Goal: Find specific page/section: Find specific page/section

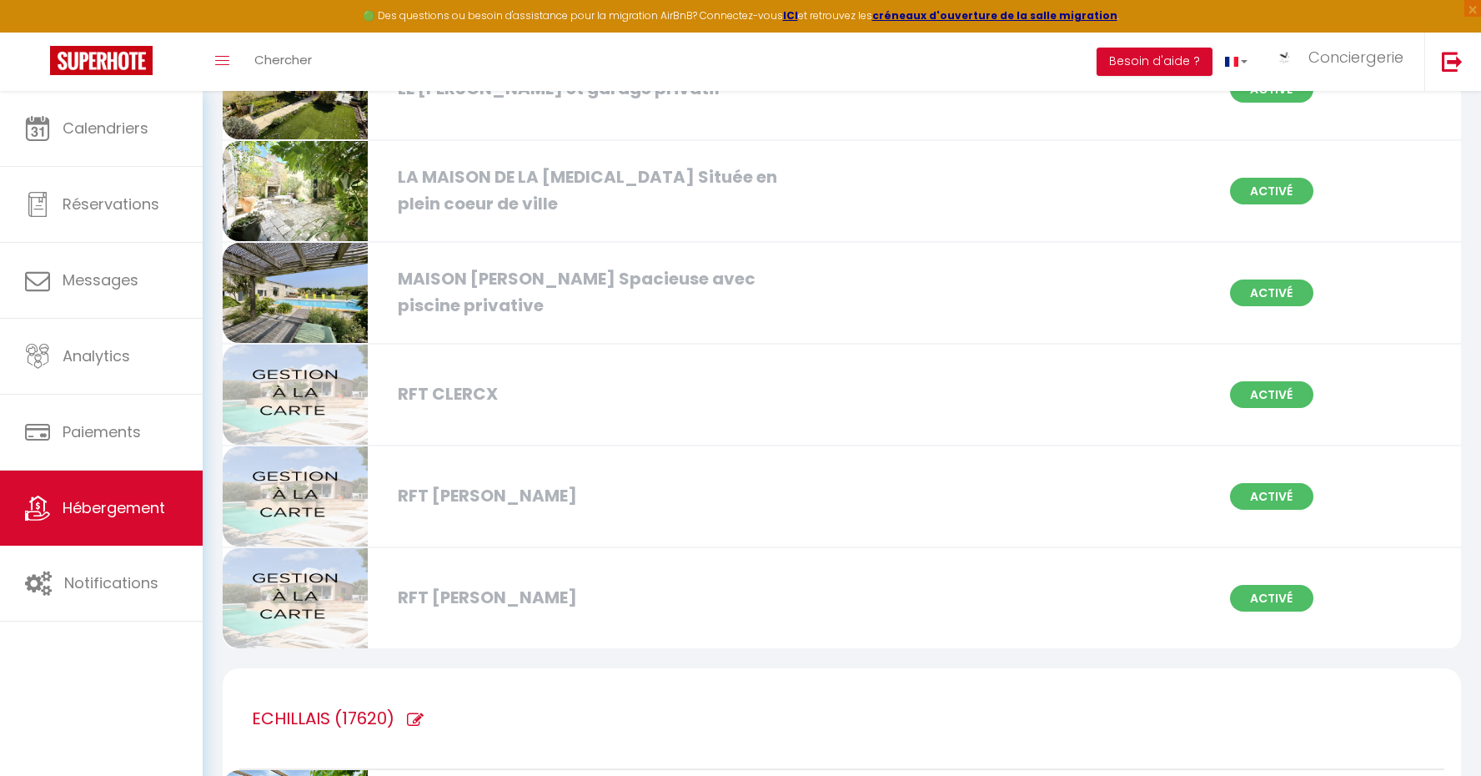
scroll to position [2905, 0]
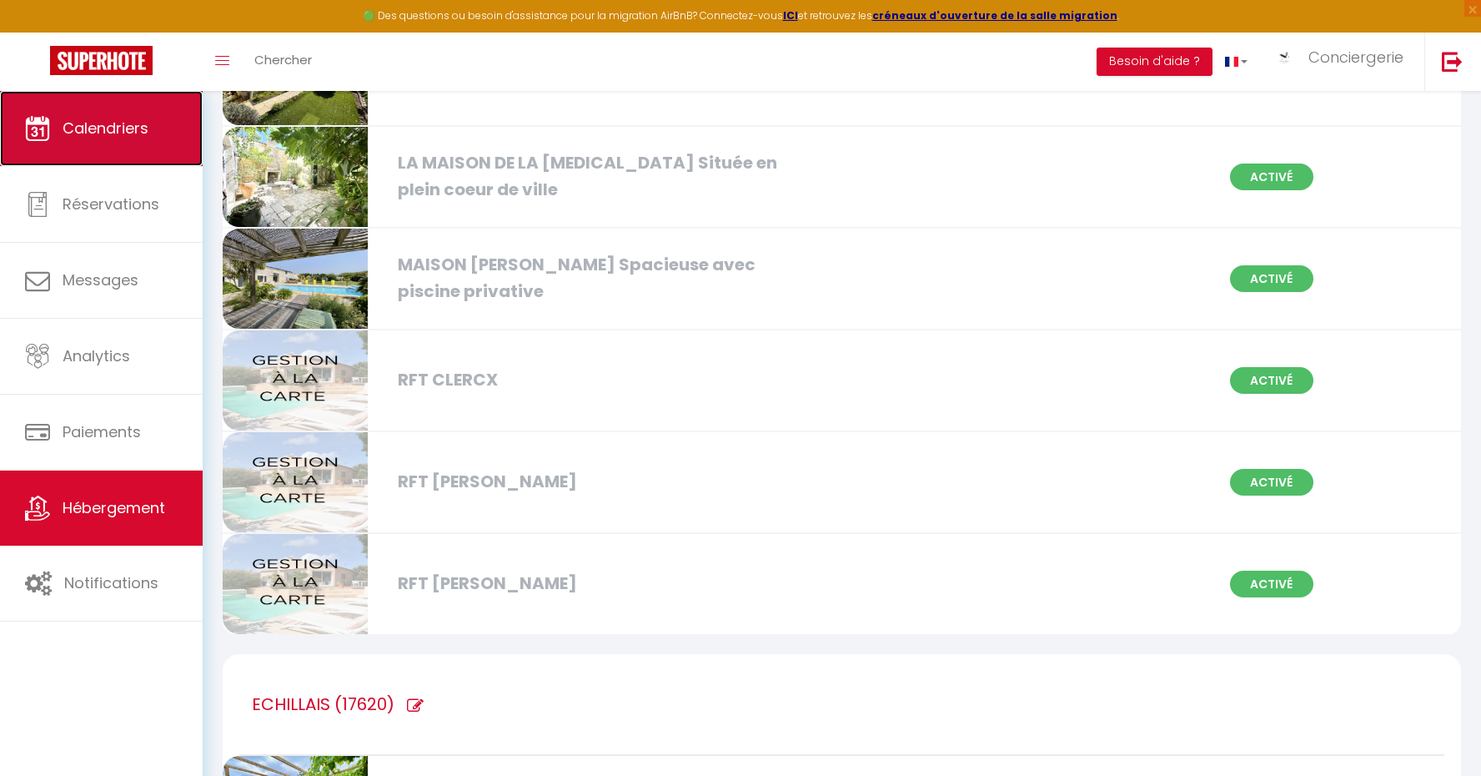
click at [99, 113] on link "Calendriers" at bounding box center [101, 128] width 203 height 75
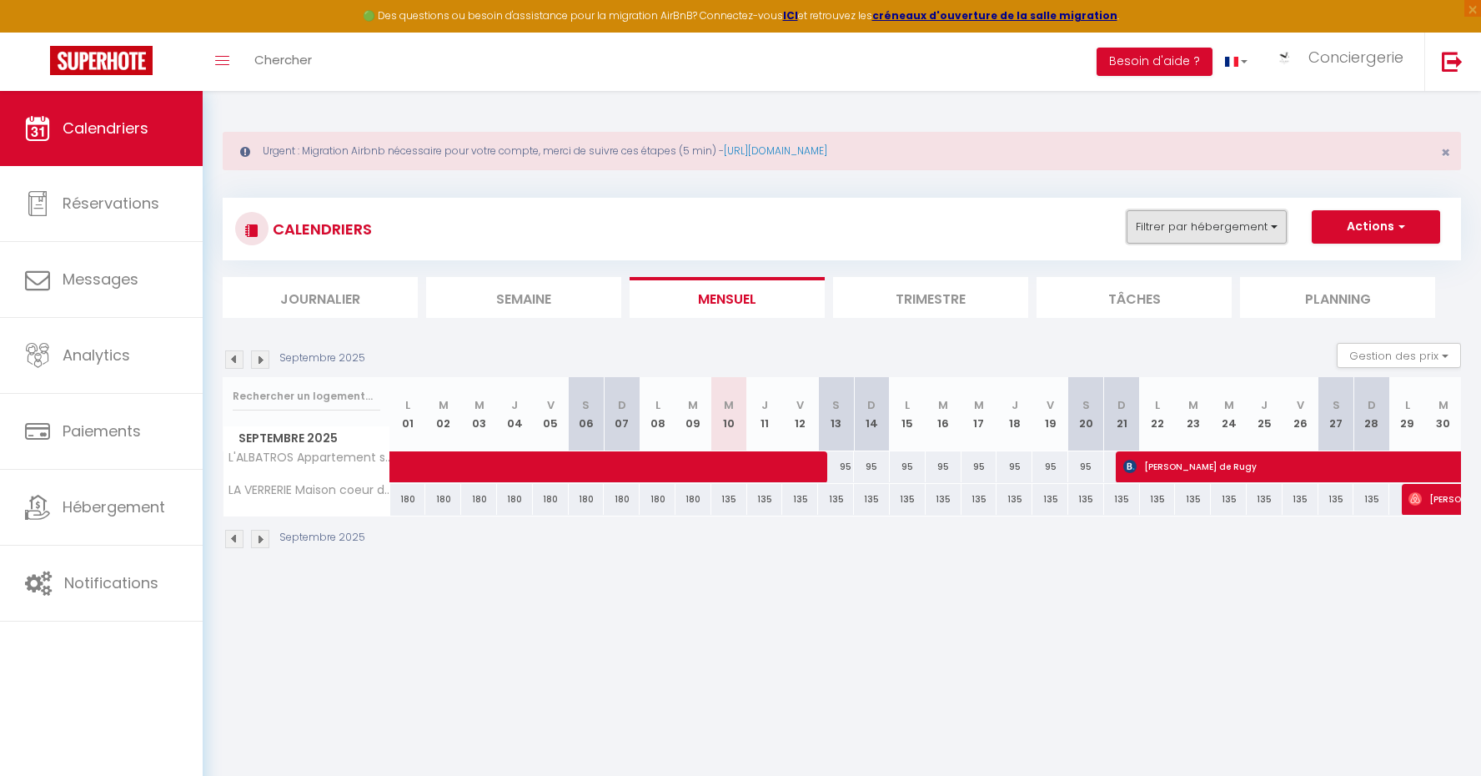
click at [1246, 222] on button "Filtrer par hébergement" at bounding box center [1207, 226] width 160 height 33
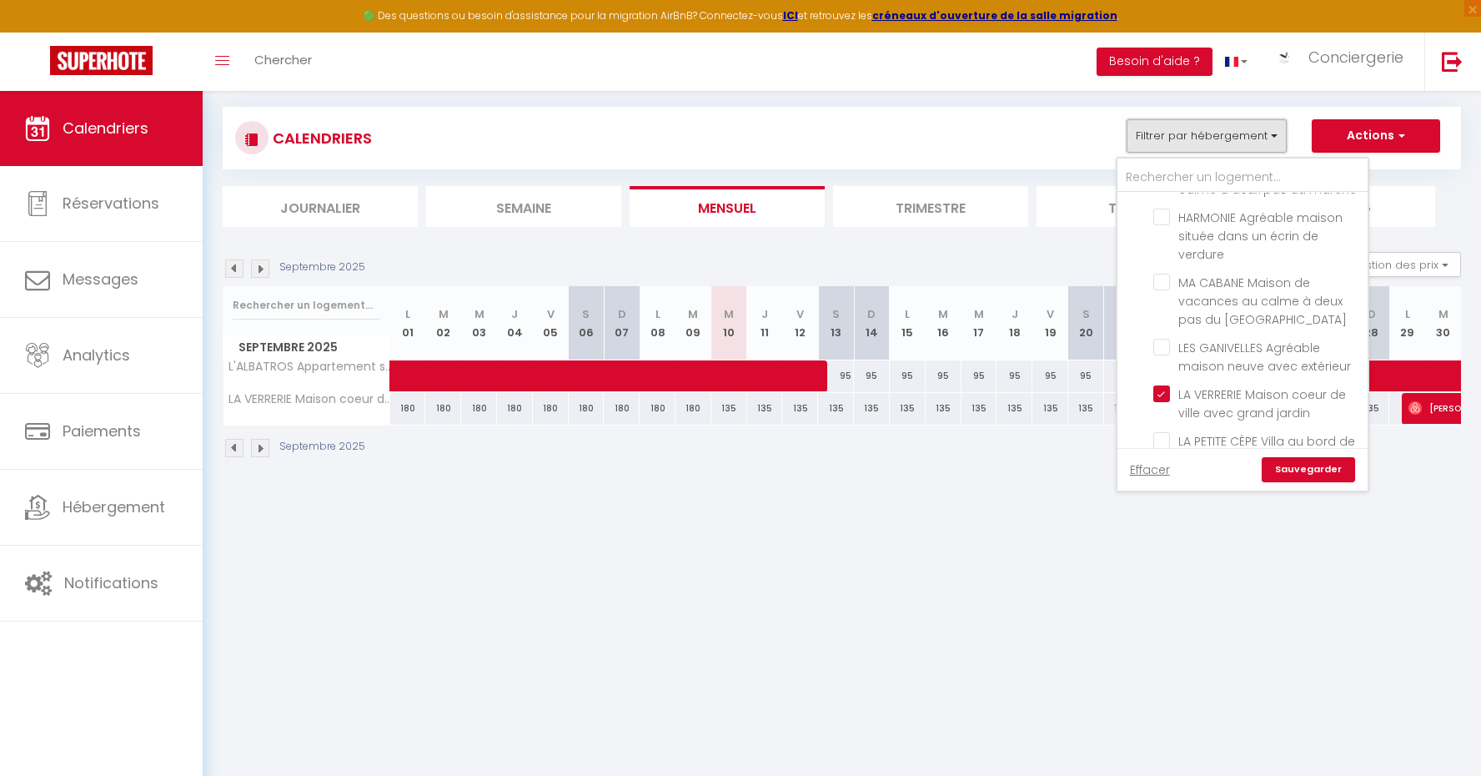
scroll to position [2694, 0]
click at [1147, 491] on input "BOURCEFRANC-LE-CHAPUS (17560)" at bounding box center [1259, 499] width 250 height 17
checkbox input "true"
checkbox input "false"
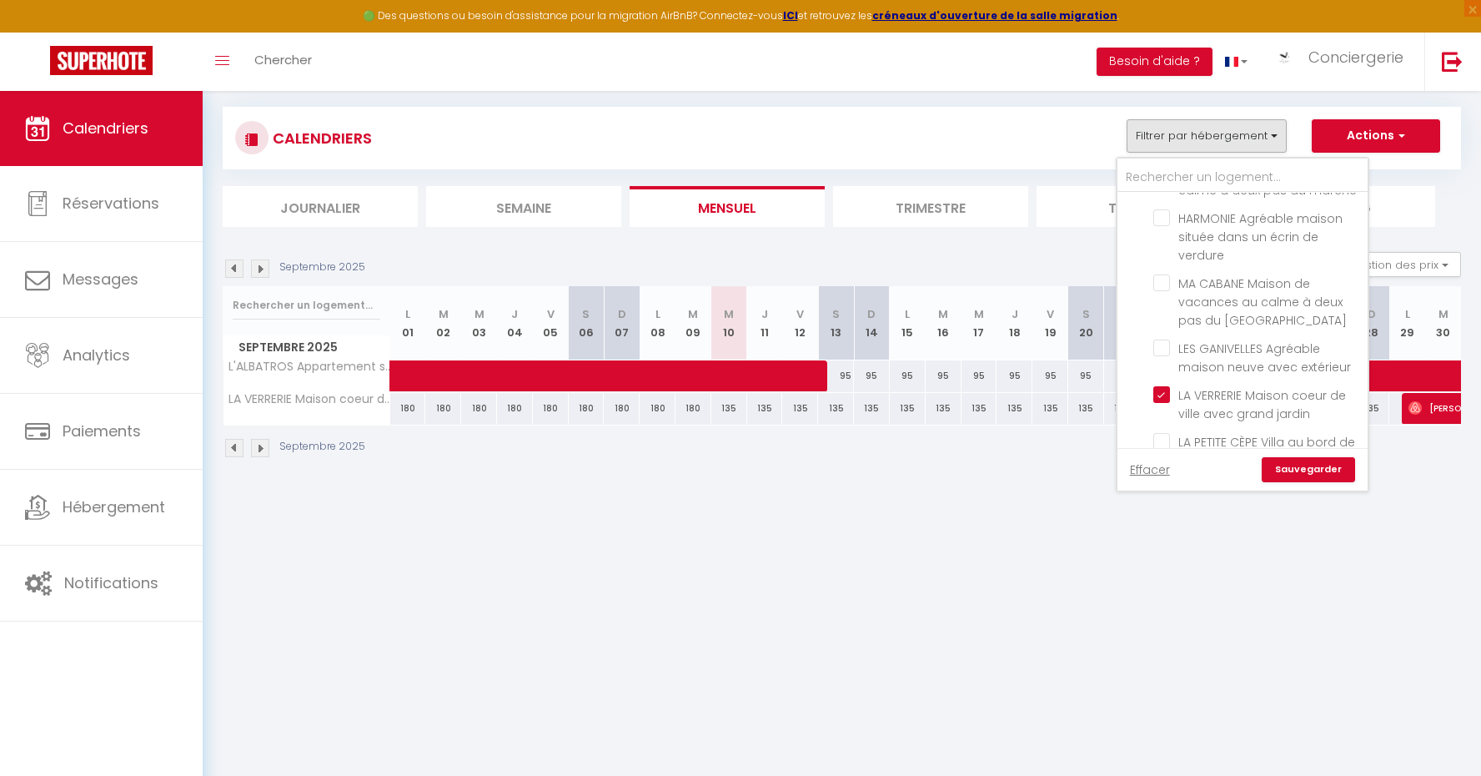
checkbox input "false"
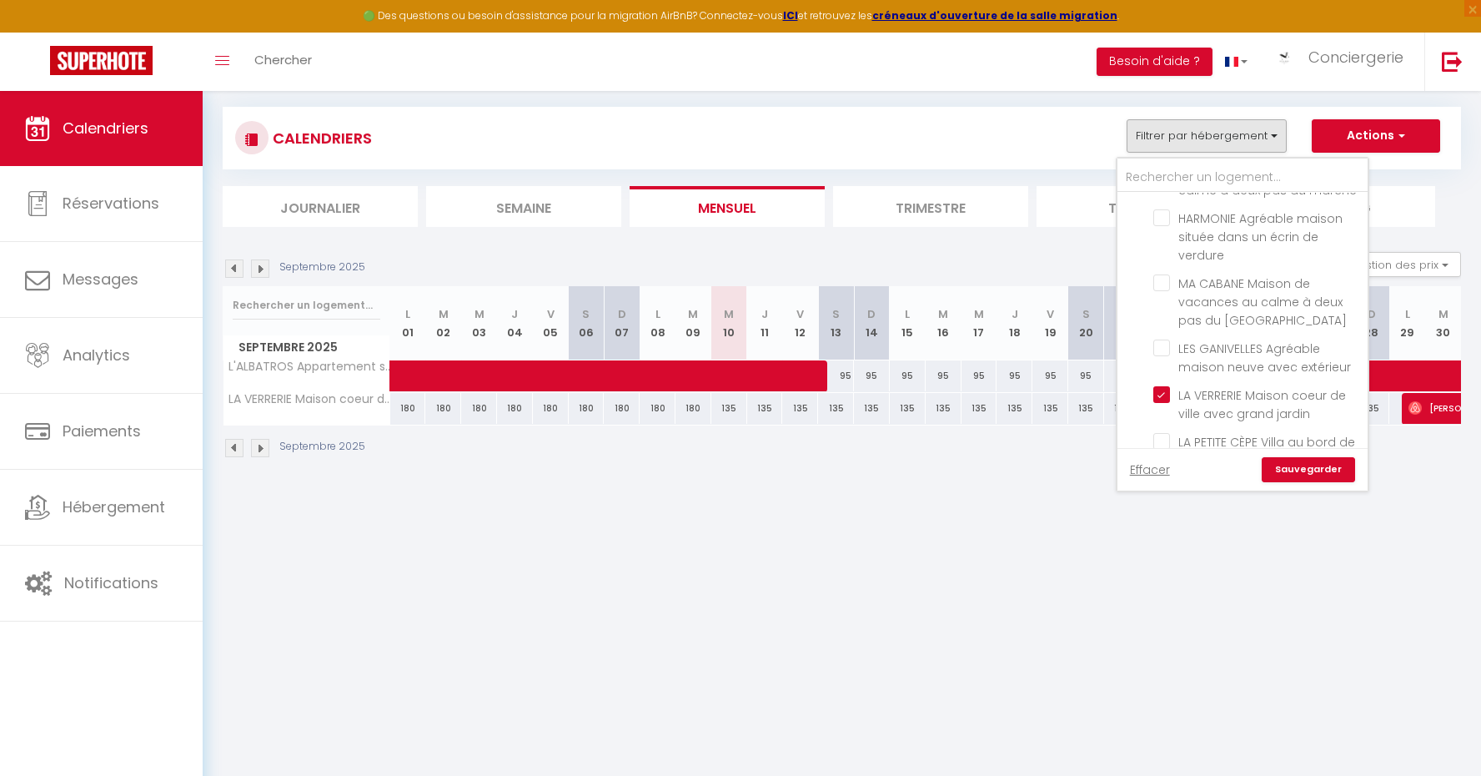
checkbox input "false"
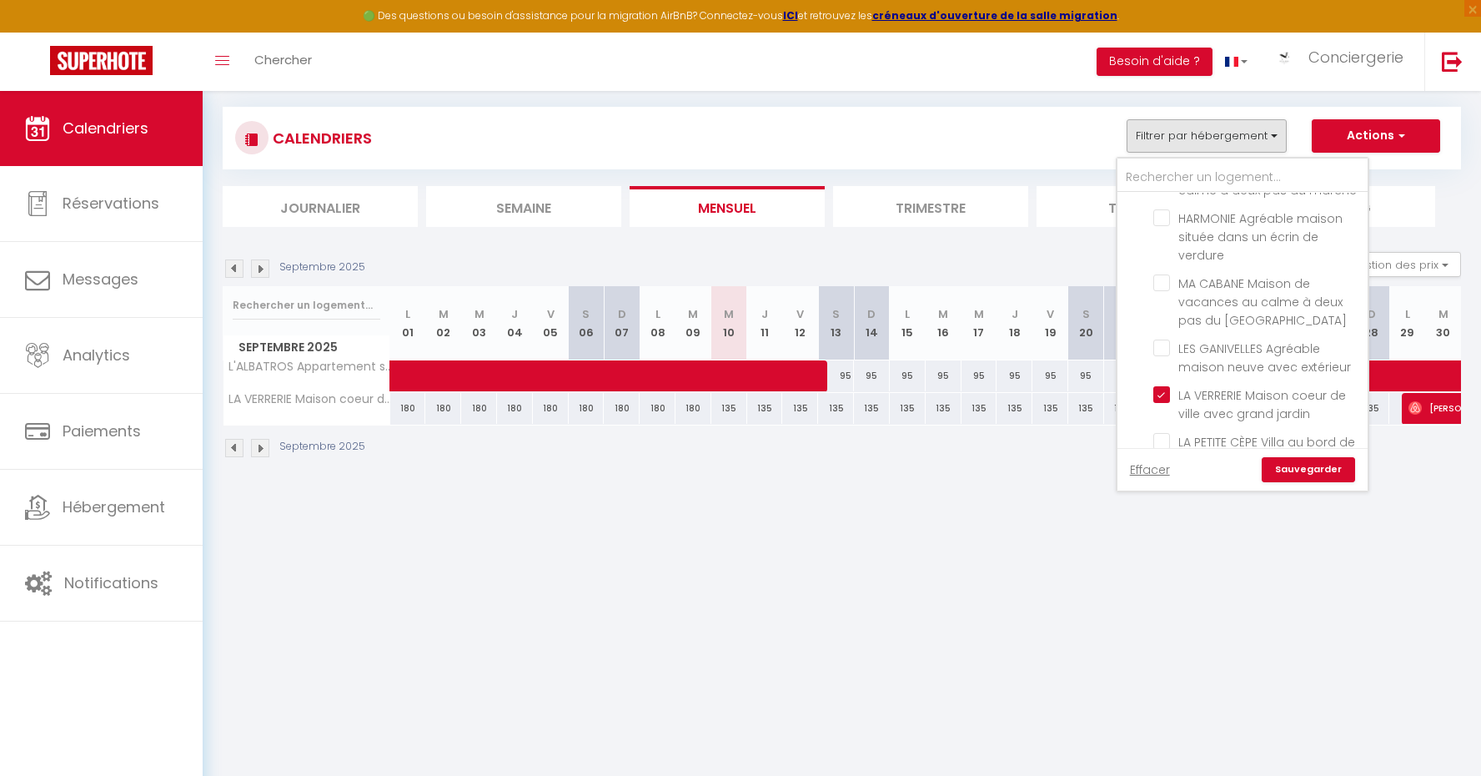
checkbox input "false"
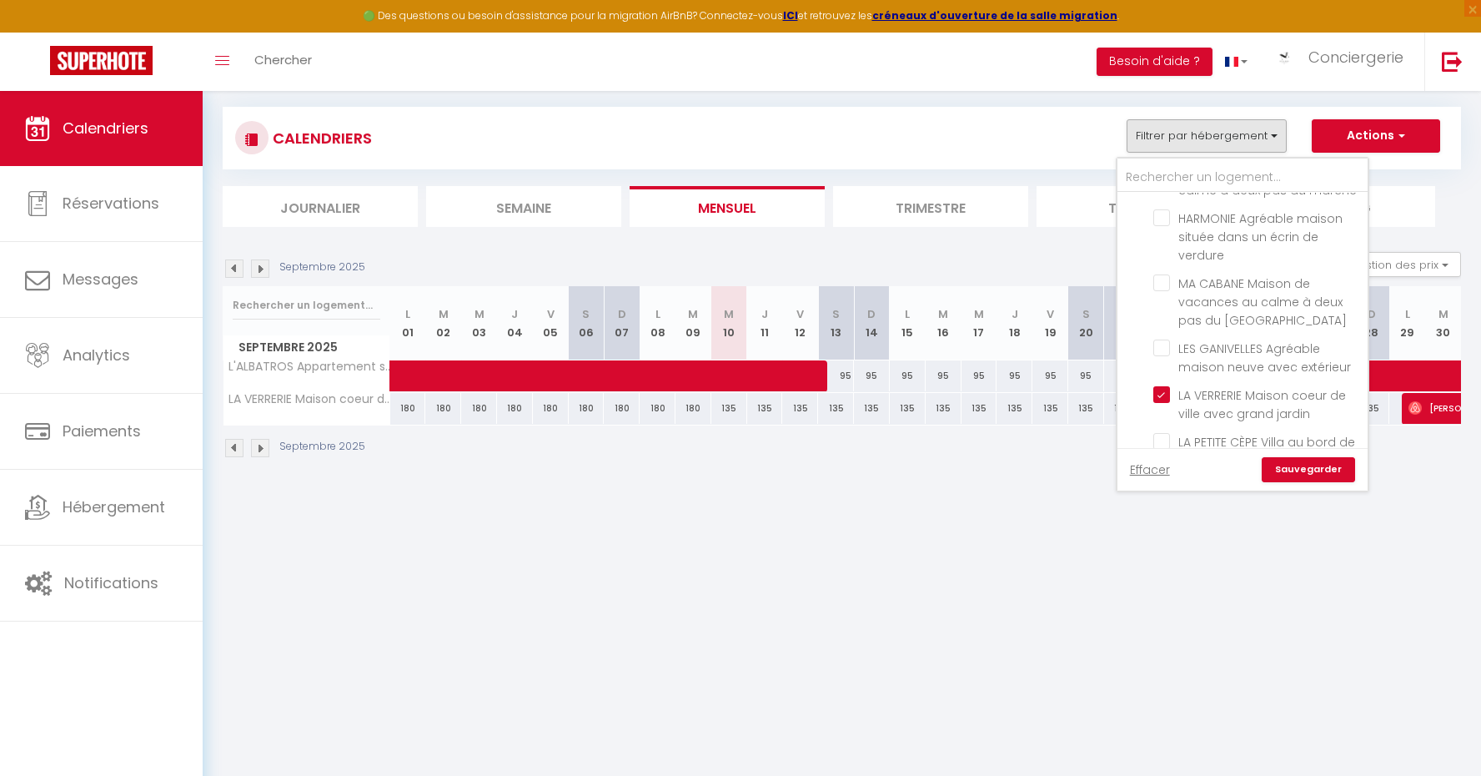
checkbox input "false"
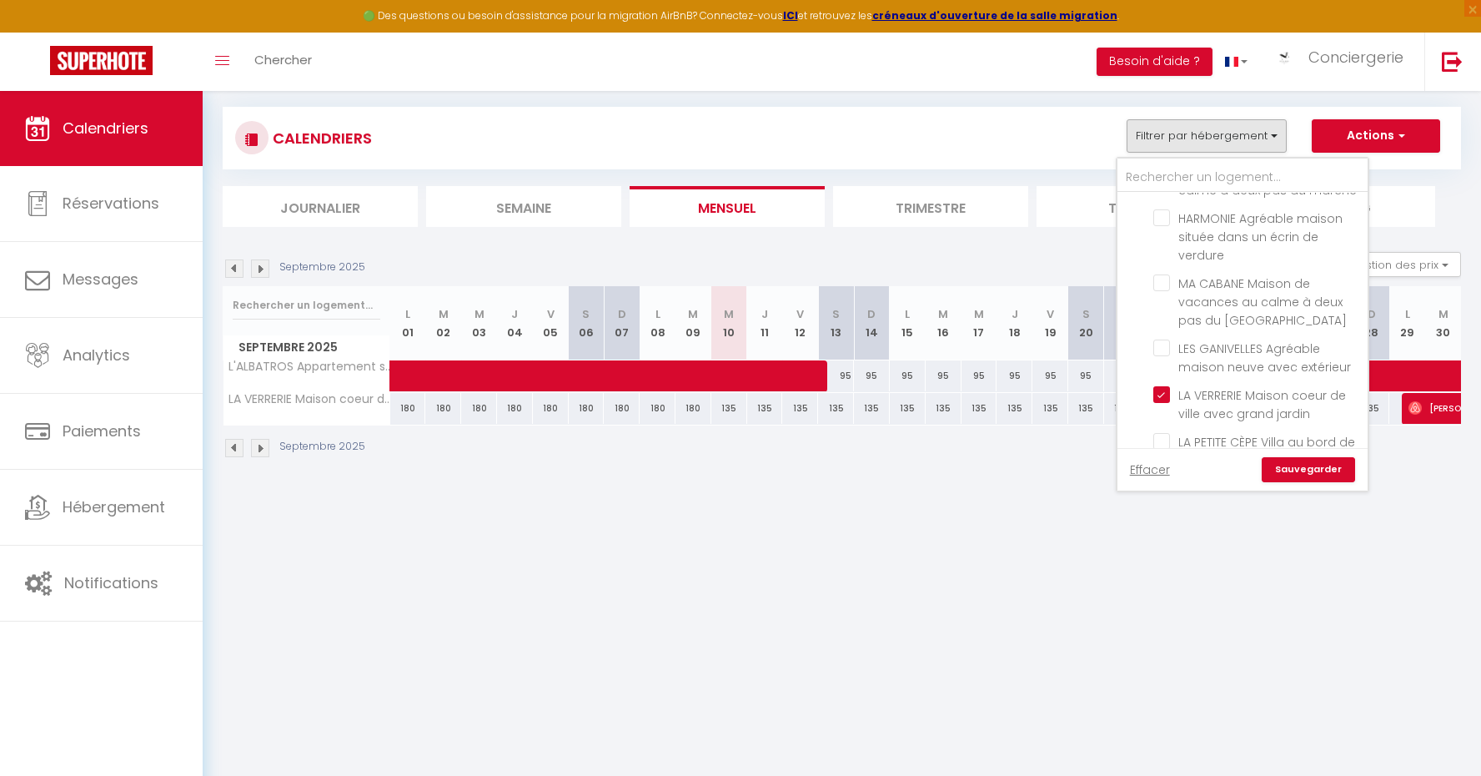
checkbox input "false"
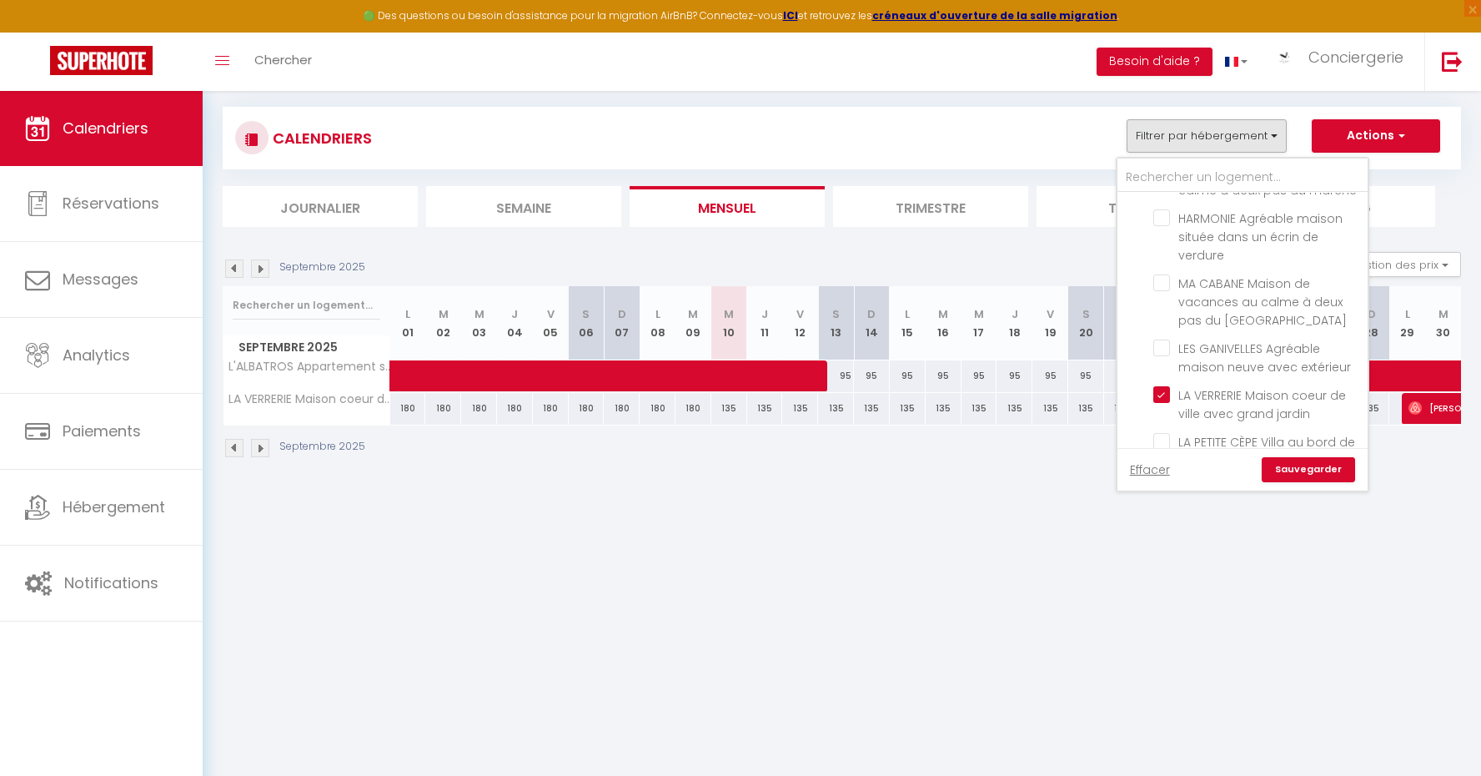
checkbox input "false"
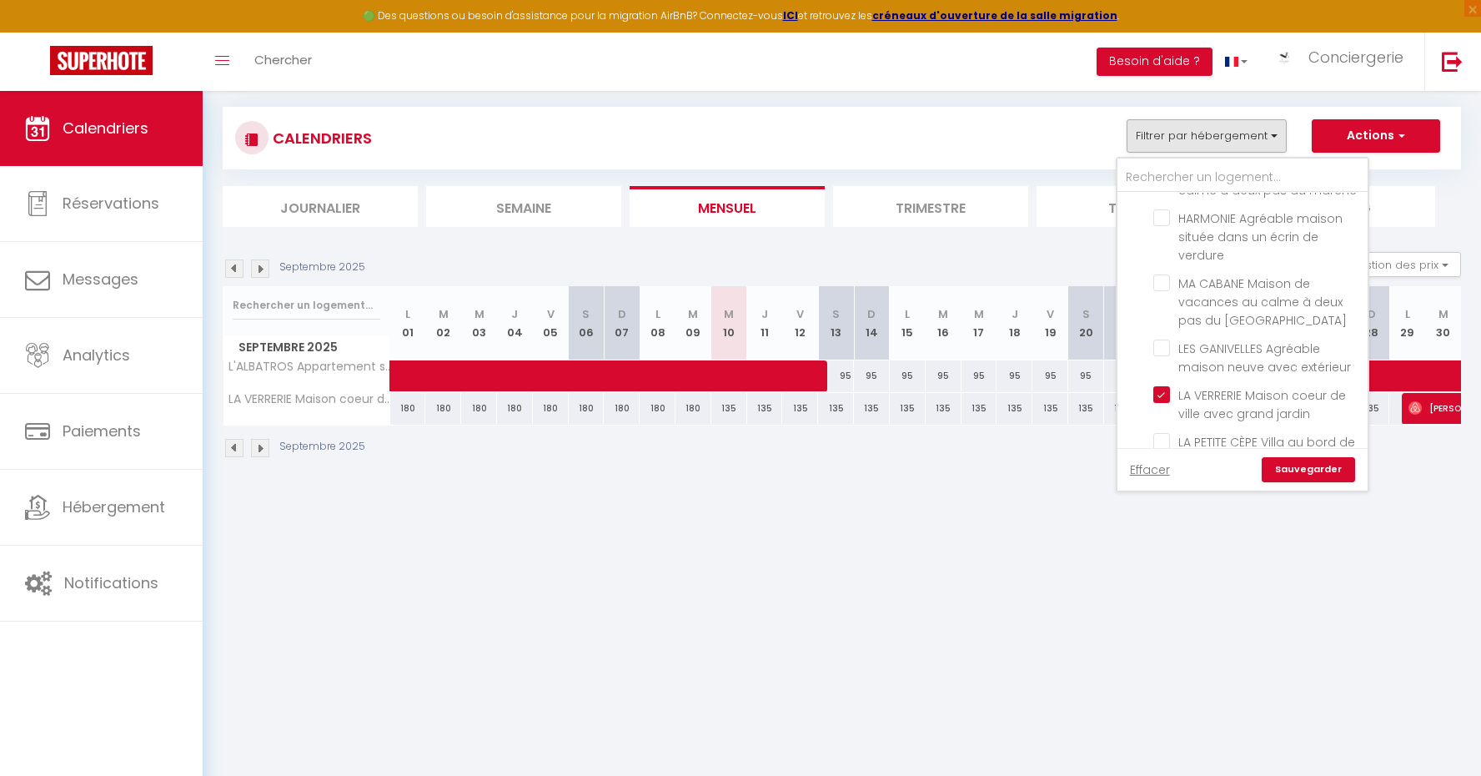
checkbox input "false"
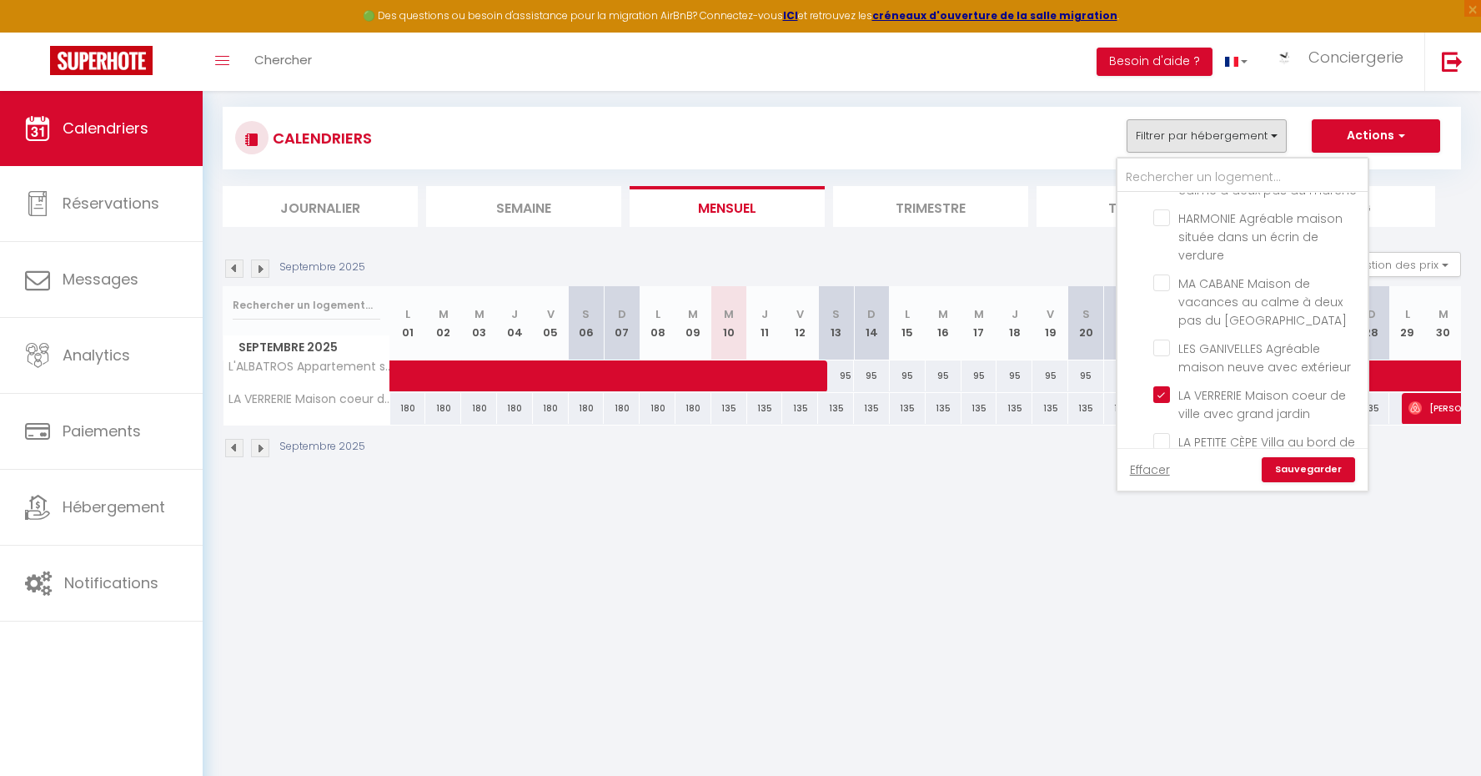
checkbox input "false"
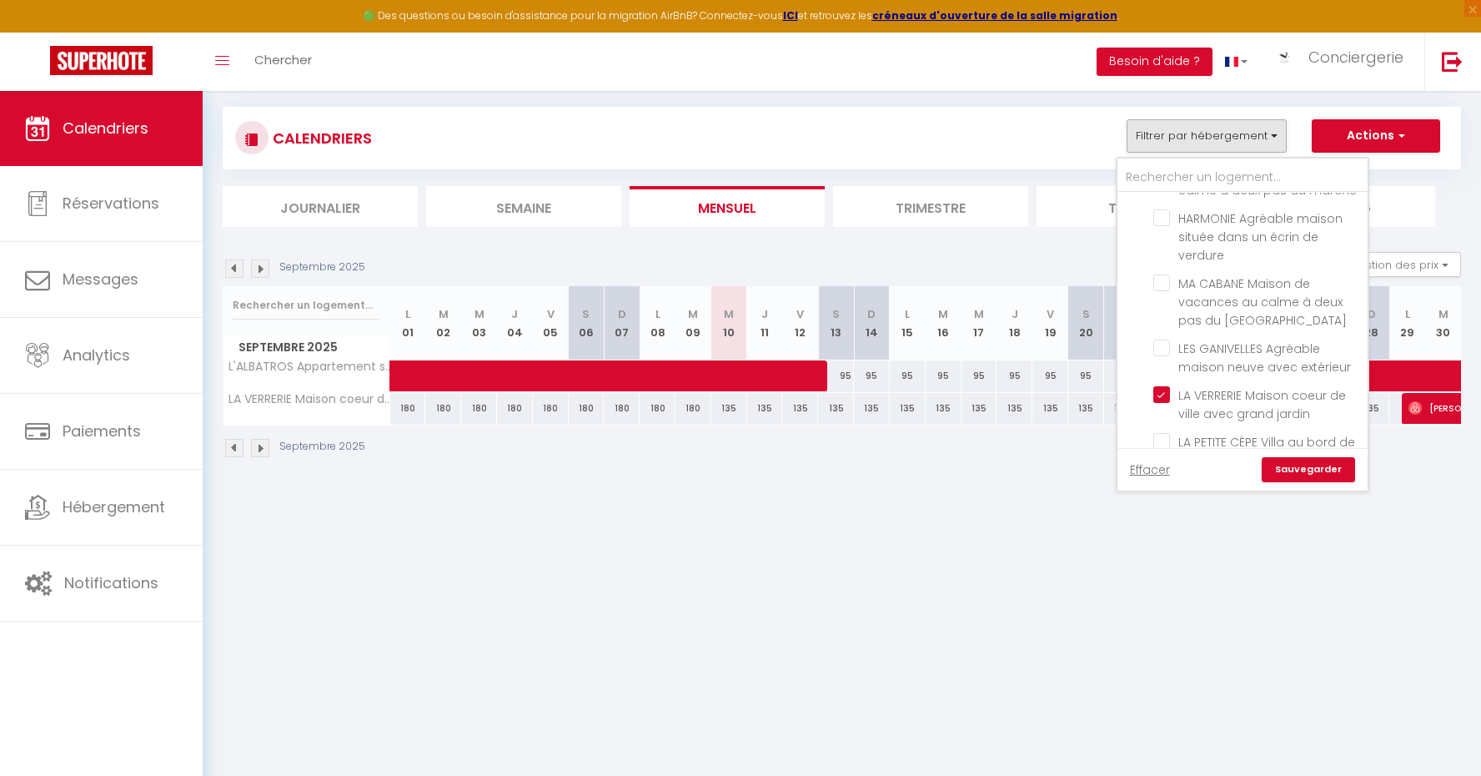
checkbox input "false"
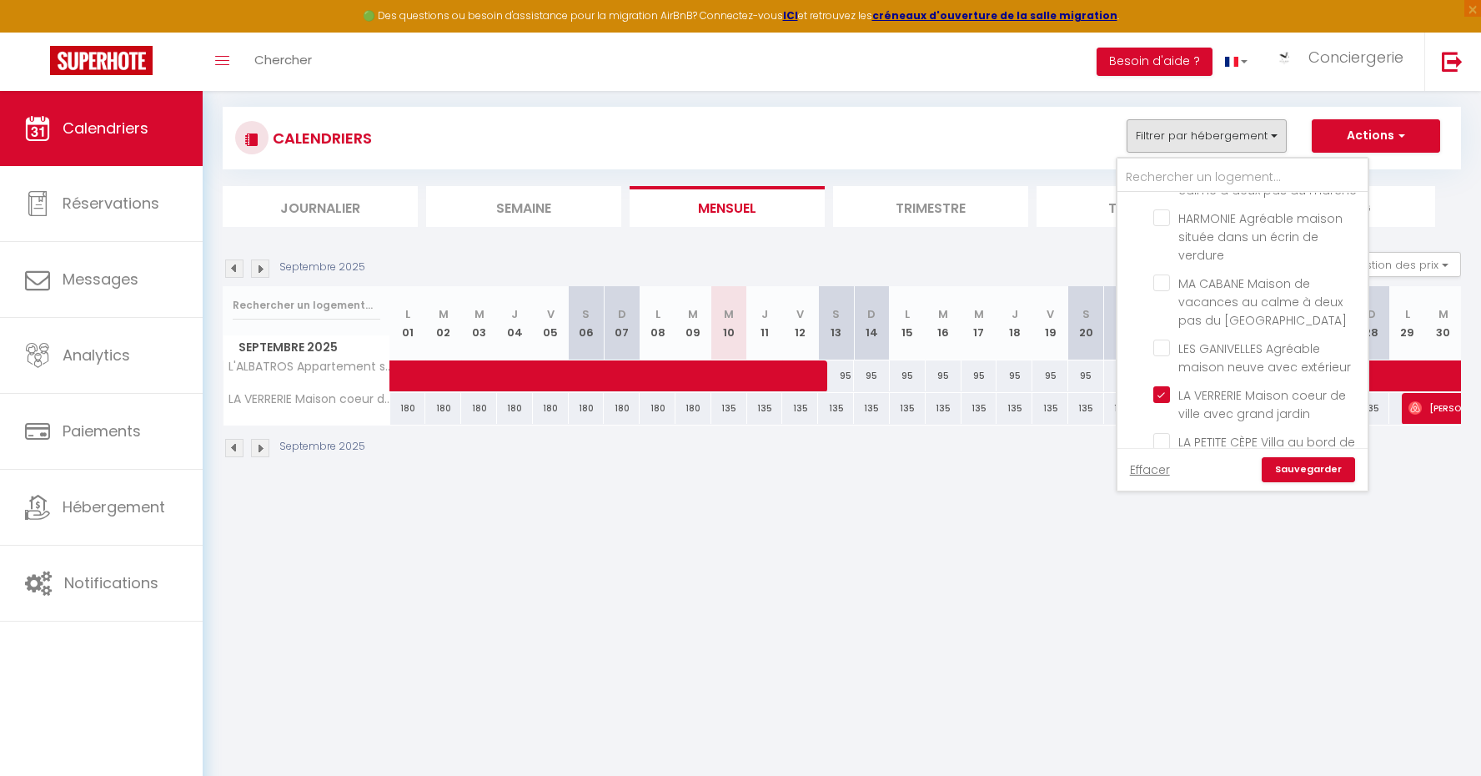
checkbox input "false"
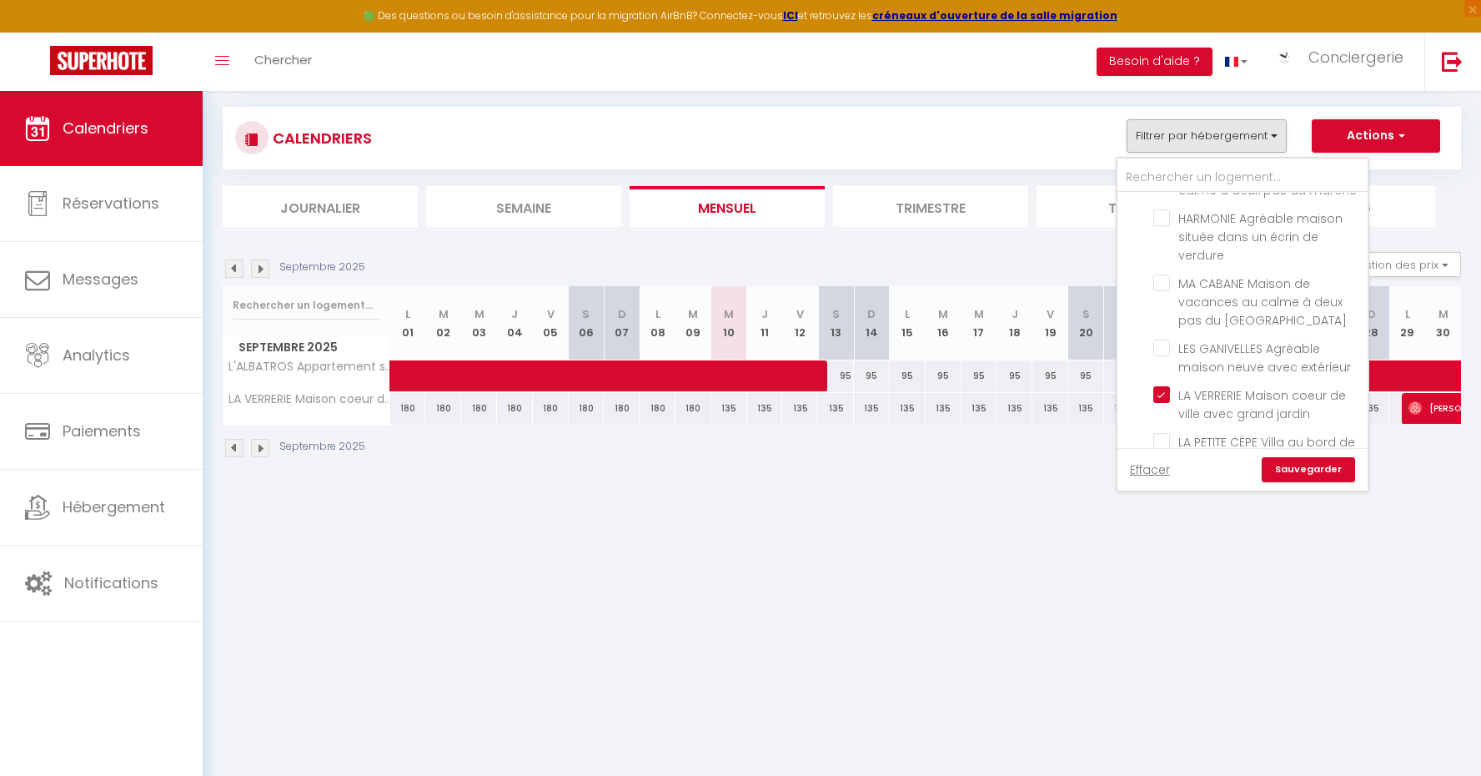
checkbox input "false"
checkbox input "true"
checkbox input "false"
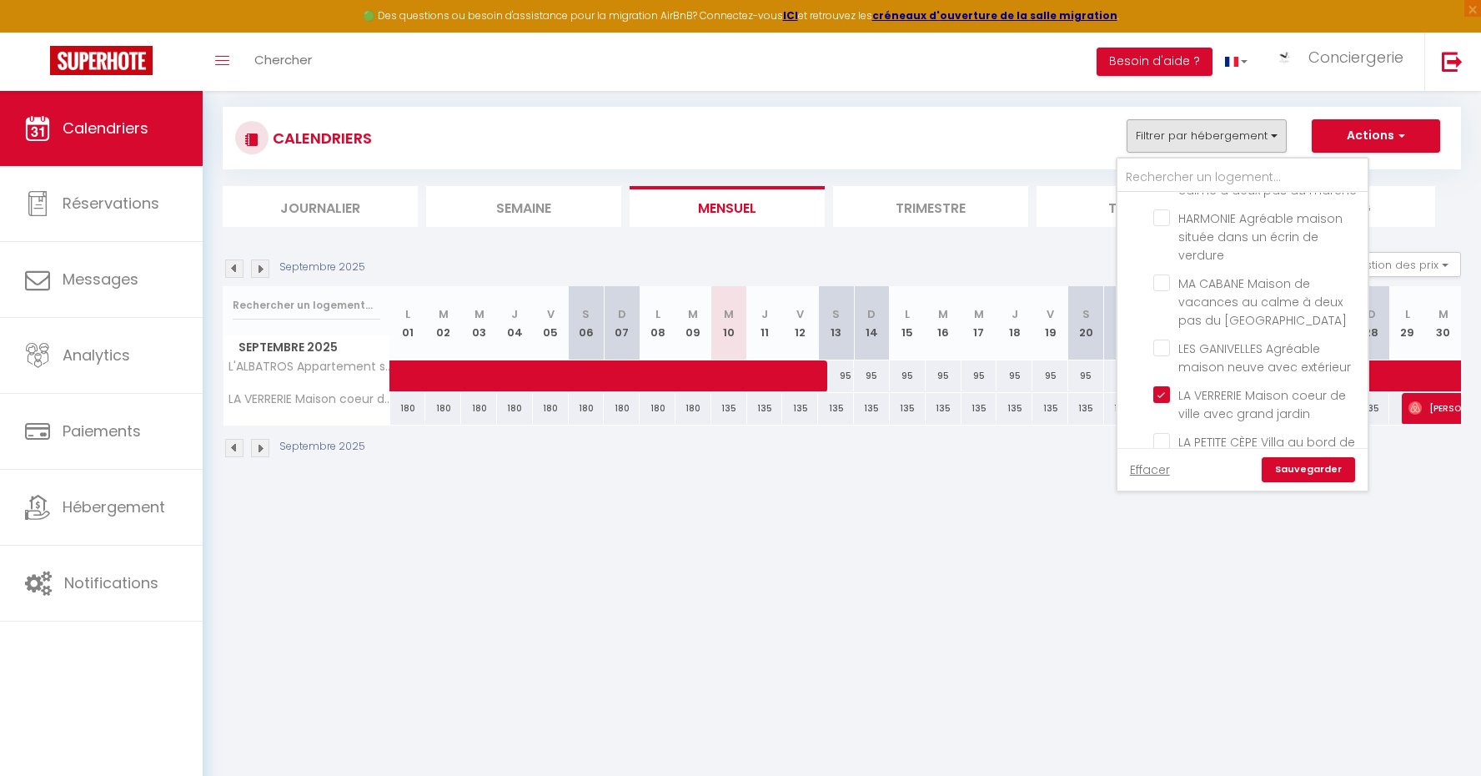
checkbox input "false"
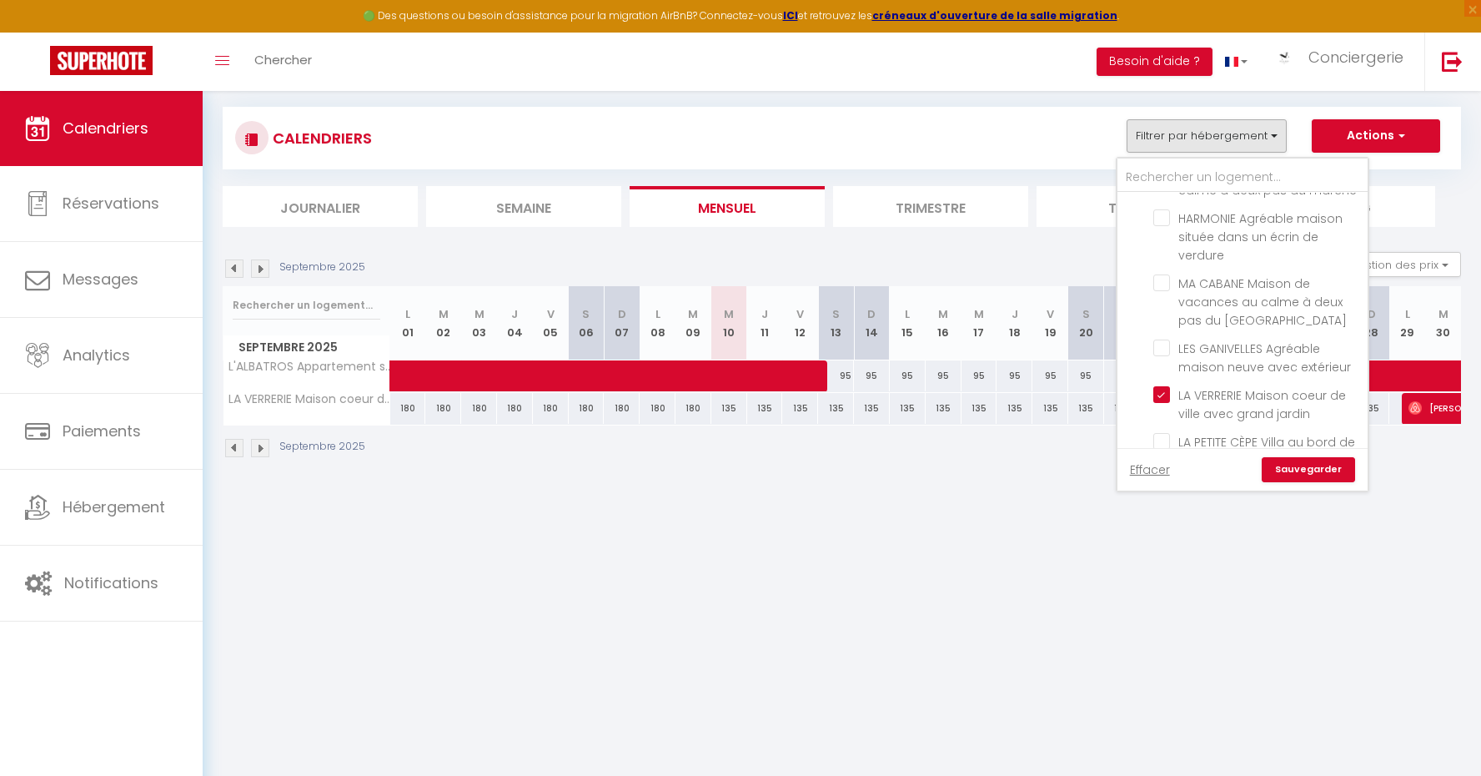
checkbox input "false"
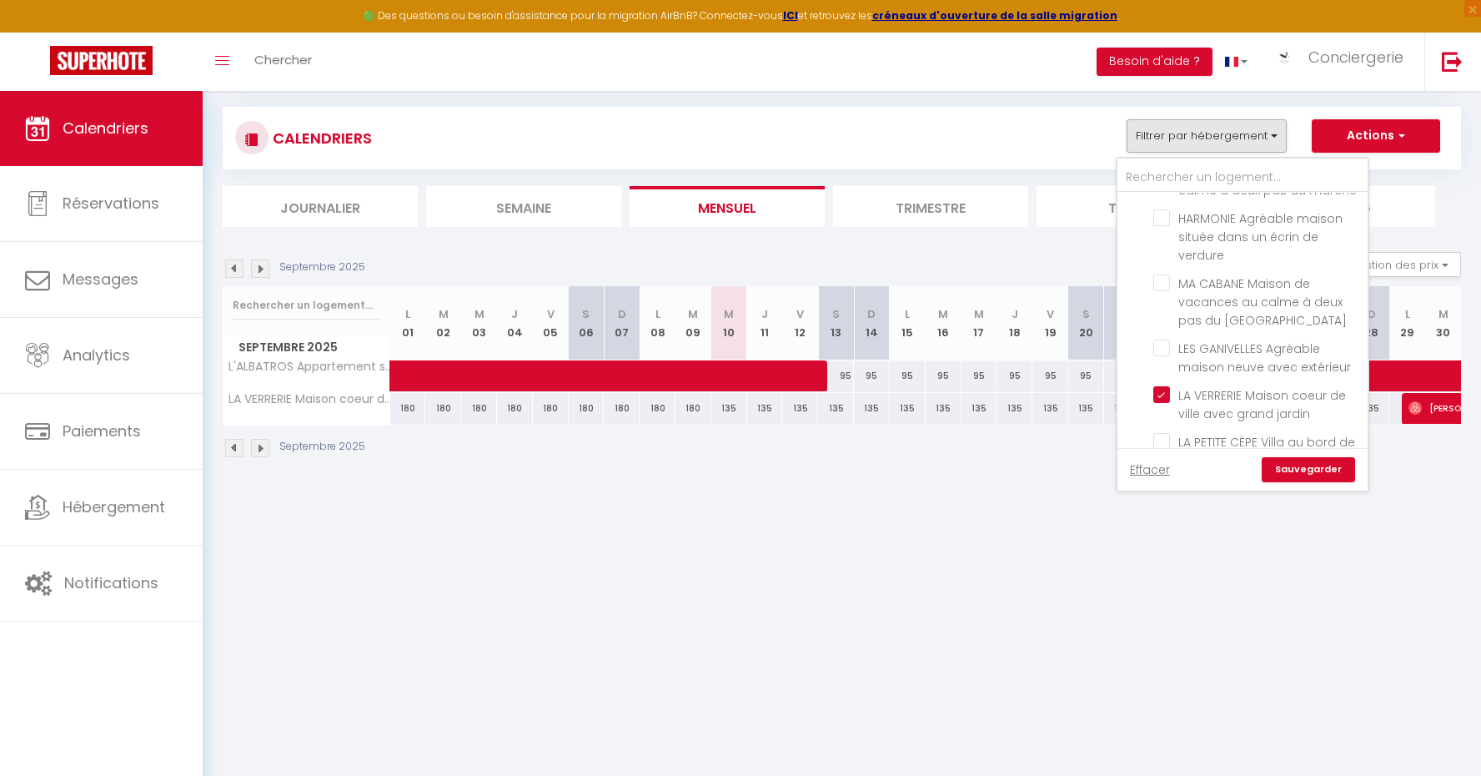
click at [1319, 464] on link "Sauvegarder" at bounding box center [1308, 469] width 93 height 25
